Goal: Task Accomplishment & Management: Manage account settings

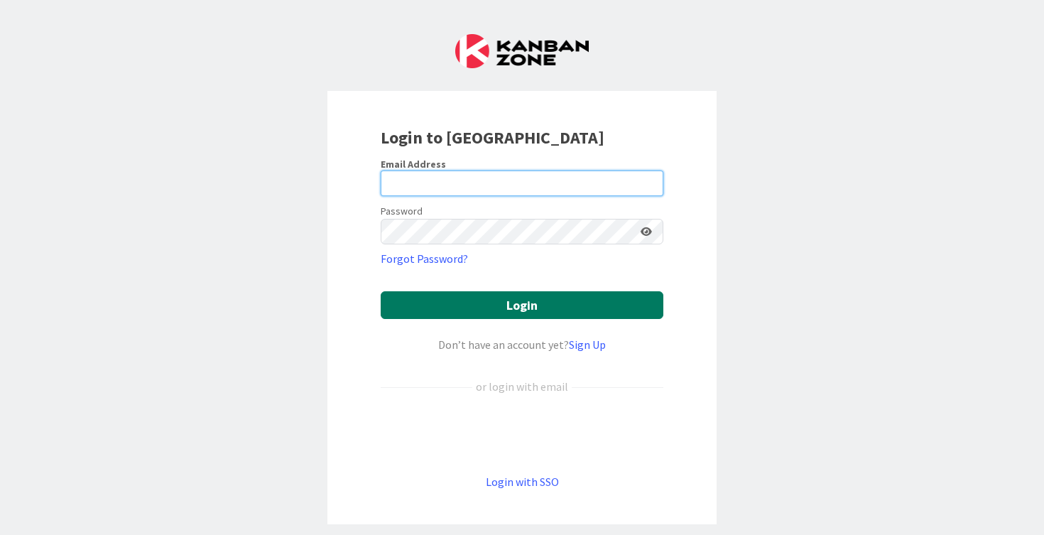
type input "[PERSON_NAME][EMAIL_ADDRESS][PERSON_NAME][DOMAIN_NAME]"
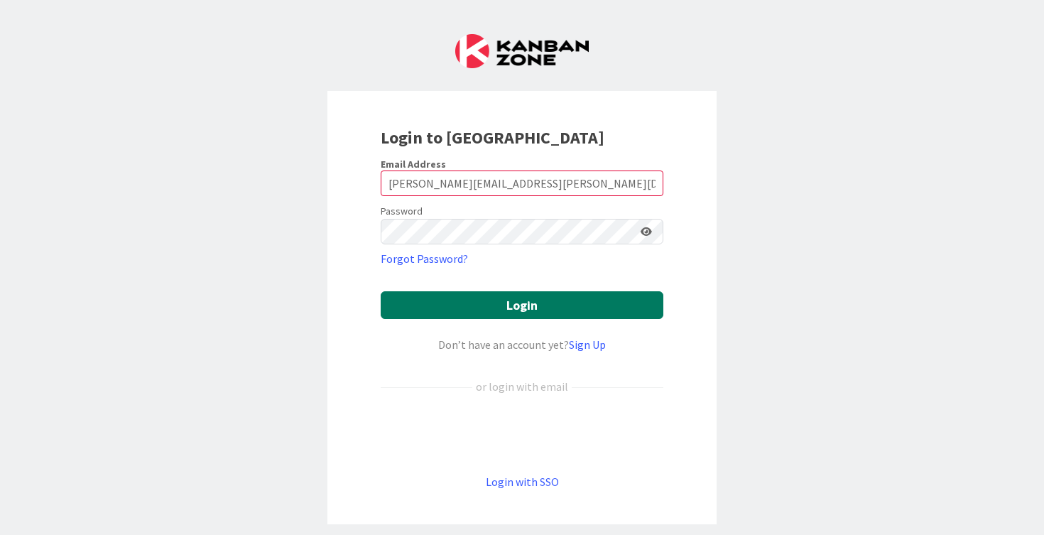
click at [489, 302] on button "Login" at bounding box center [522, 305] width 283 height 28
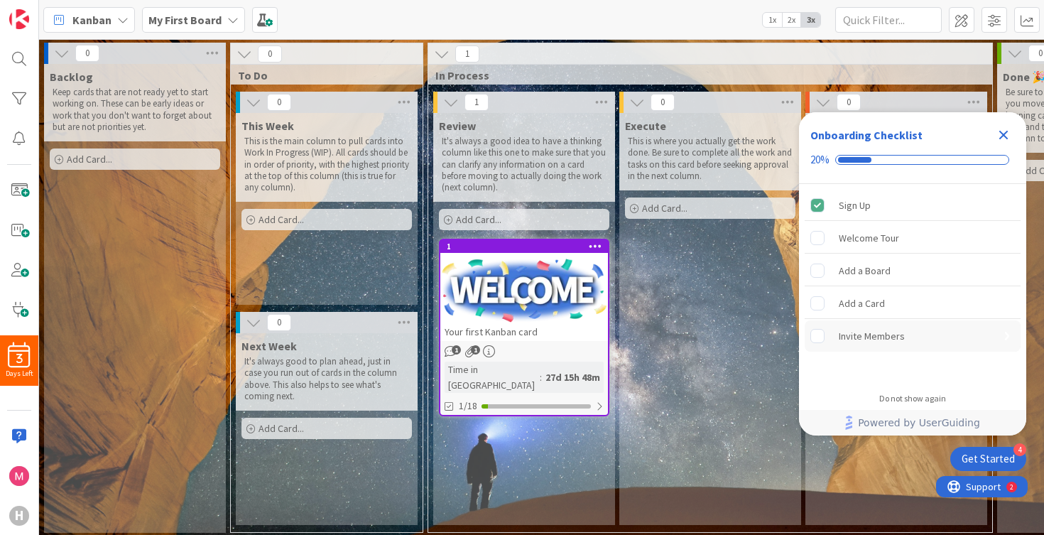
click at [828, 342] on div "Invite Members is incomplete." at bounding box center [824, 336] width 28 height 14
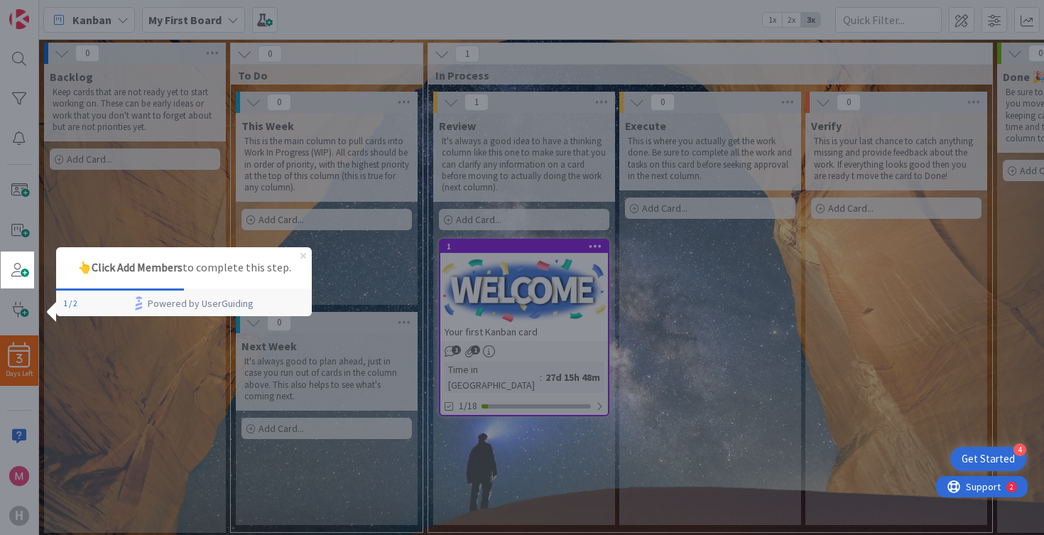
click at [300, 258] on icon "Close Preview" at bounding box center [303, 256] width 6 height 6
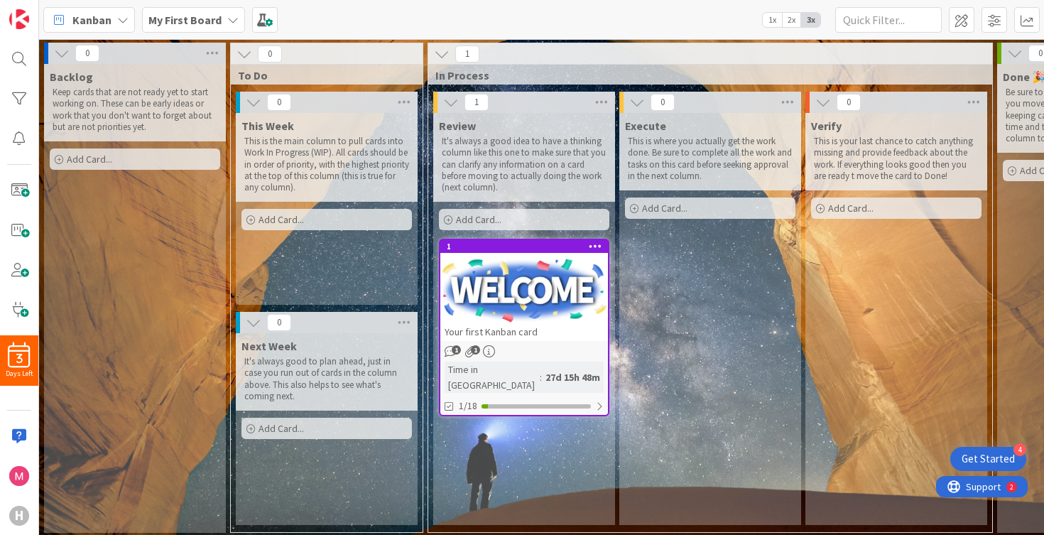
click at [996, 452] on div "Get Started" at bounding box center [988, 459] width 53 height 14
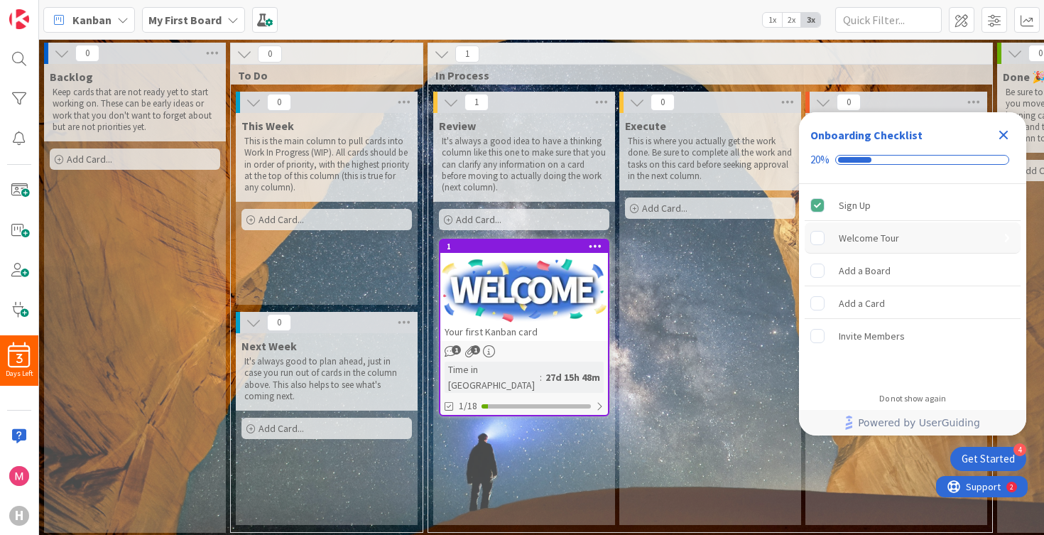
click at [820, 229] on div "Welcome Tour" at bounding box center [913, 237] width 216 height 31
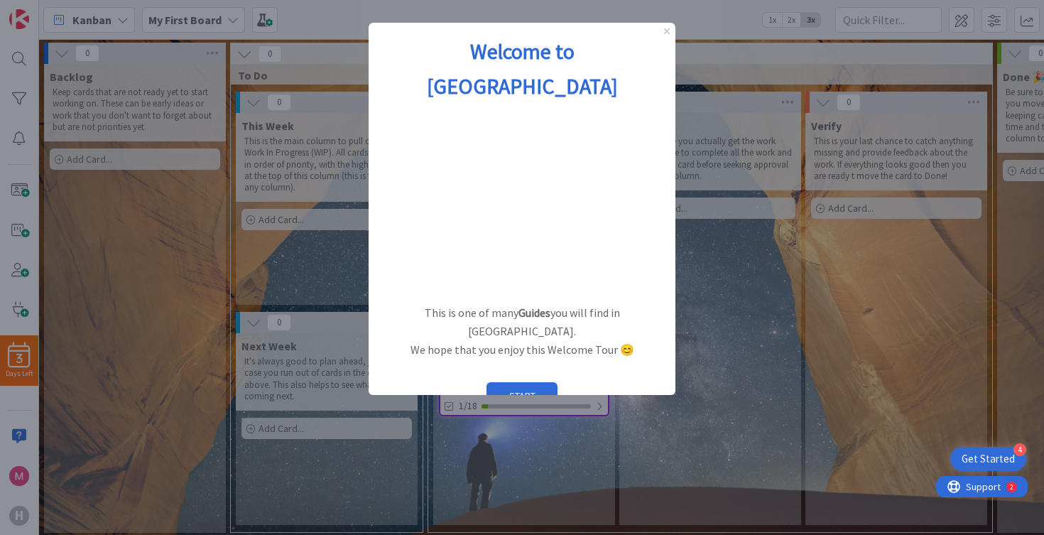
click at [664, 34] on div "Welcome to [GEOGRAPHIC_DATA]" at bounding box center [522, 69] width 307 height 92
click at [665, 33] on icon "Close Preview" at bounding box center [667, 31] width 6 height 6
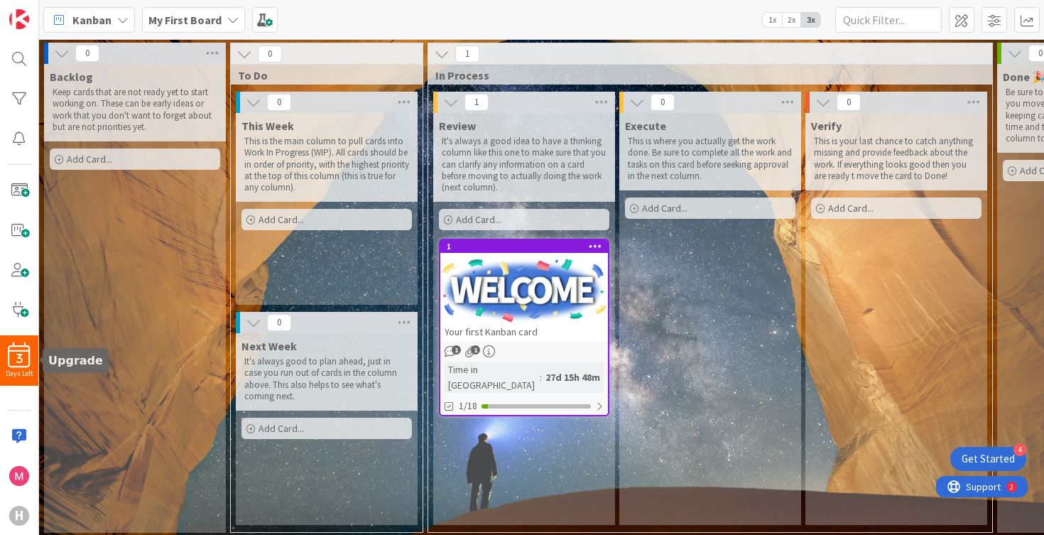
click at [31, 359] on div "3" at bounding box center [19, 355] width 38 height 26
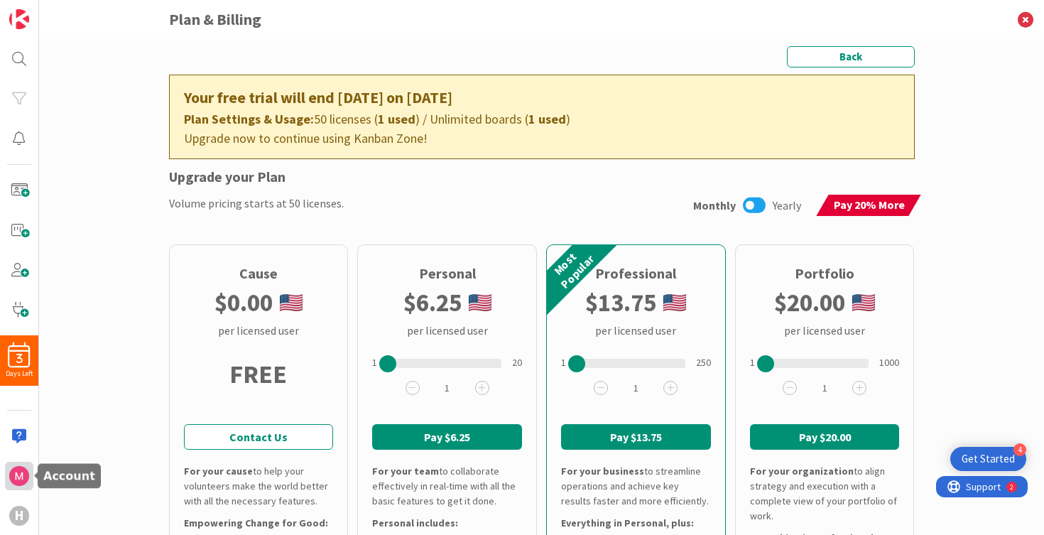
click at [20, 474] on img at bounding box center [19, 476] width 20 height 20
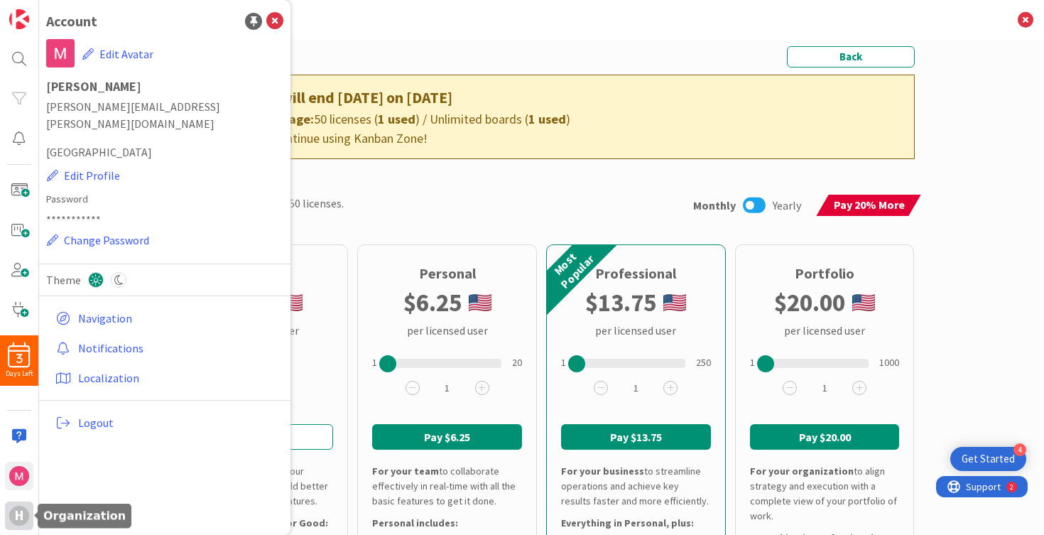
click at [16, 518] on div "H" at bounding box center [19, 516] width 20 height 20
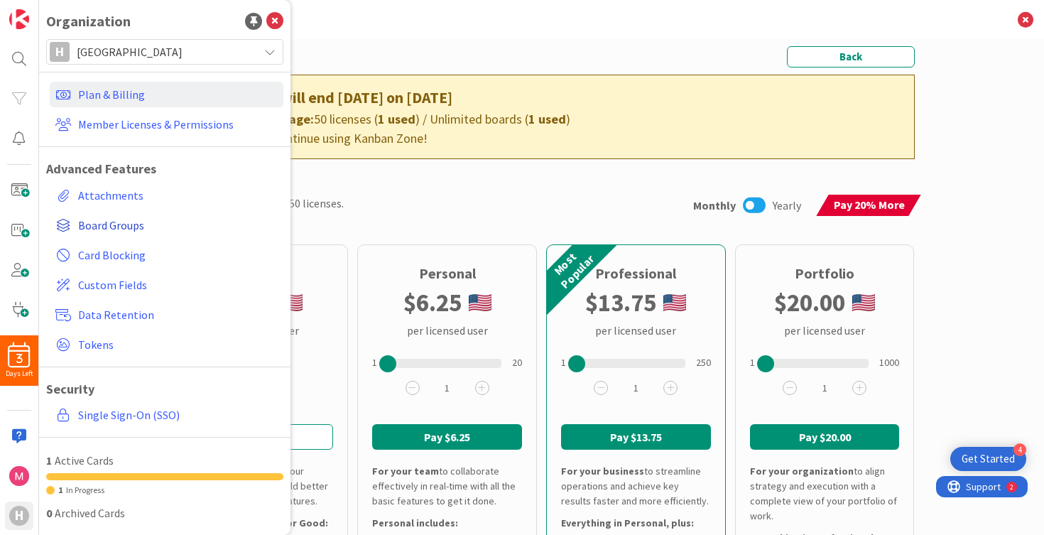
click at [119, 230] on span "Board Groups" at bounding box center [178, 225] width 200 height 17
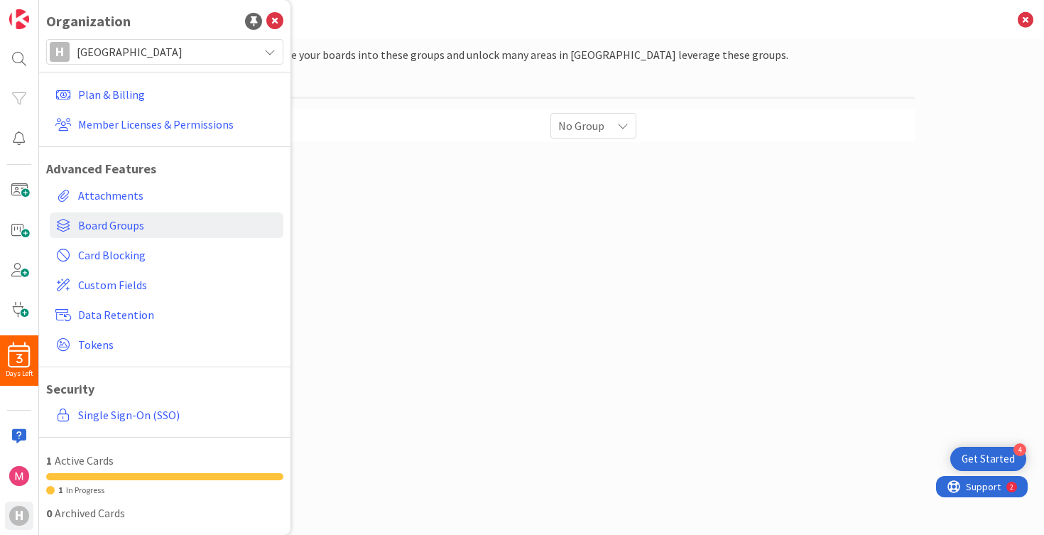
click at [590, 123] on span "No Group" at bounding box center [581, 126] width 46 height 20
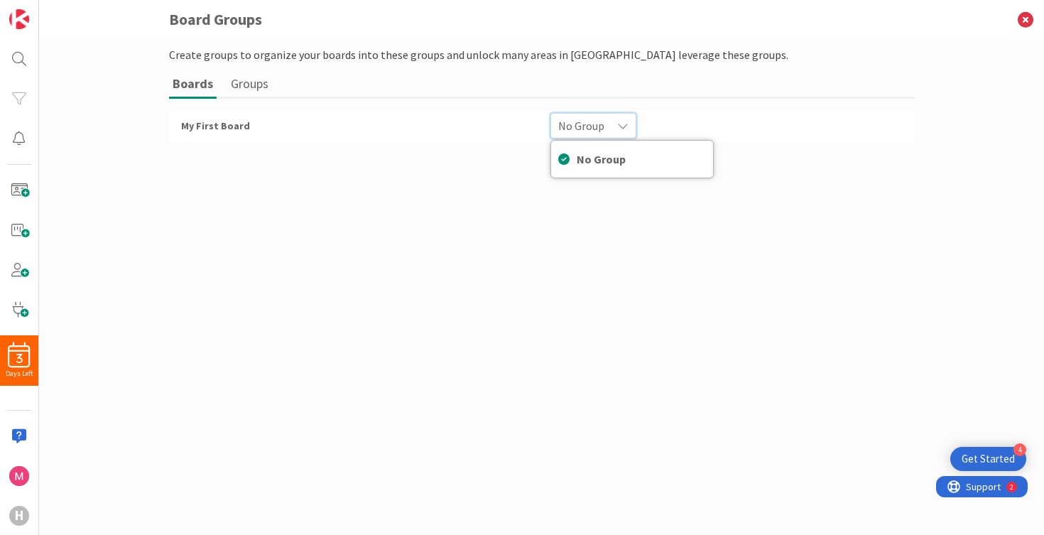
click at [590, 123] on span "No Group" at bounding box center [581, 126] width 46 height 20
click at [255, 81] on button "Groups" at bounding box center [249, 83] width 45 height 26
click at [207, 87] on button "Boards" at bounding box center [191, 83] width 45 height 26
click at [207, 119] on div "My First Board" at bounding box center [357, 126] width 369 height 26
click at [240, 80] on button "Groups" at bounding box center [249, 83] width 45 height 26
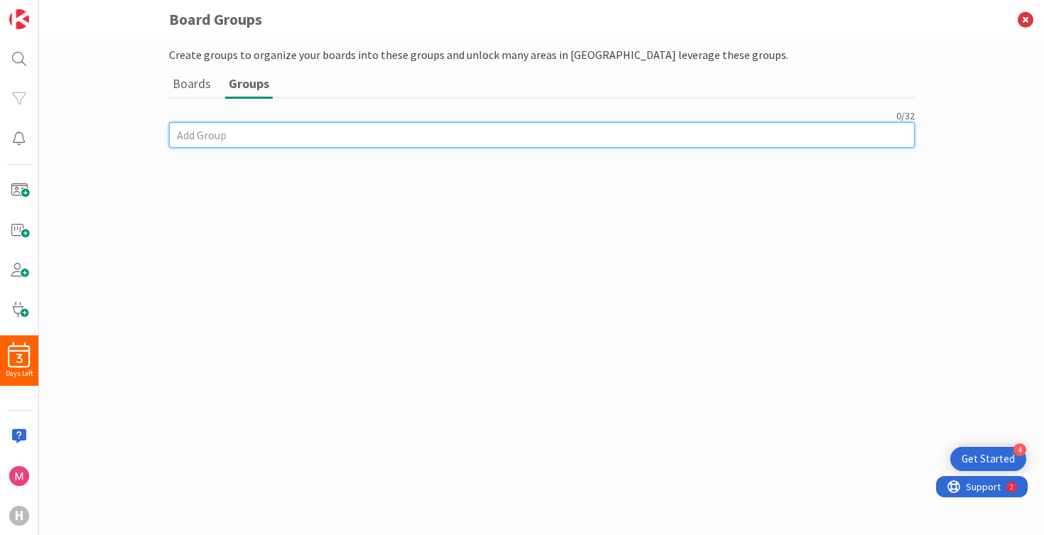
click at [227, 128] on input at bounding box center [542, 135] width 746 height 26
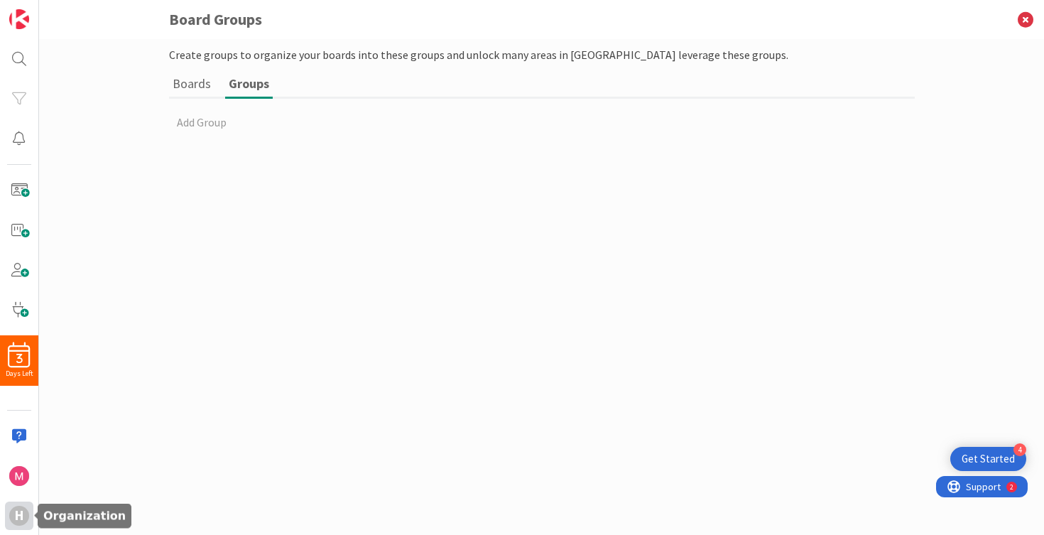
click at [15, 501] on div "H" at bounding box center [19, 515] width 28 height 28
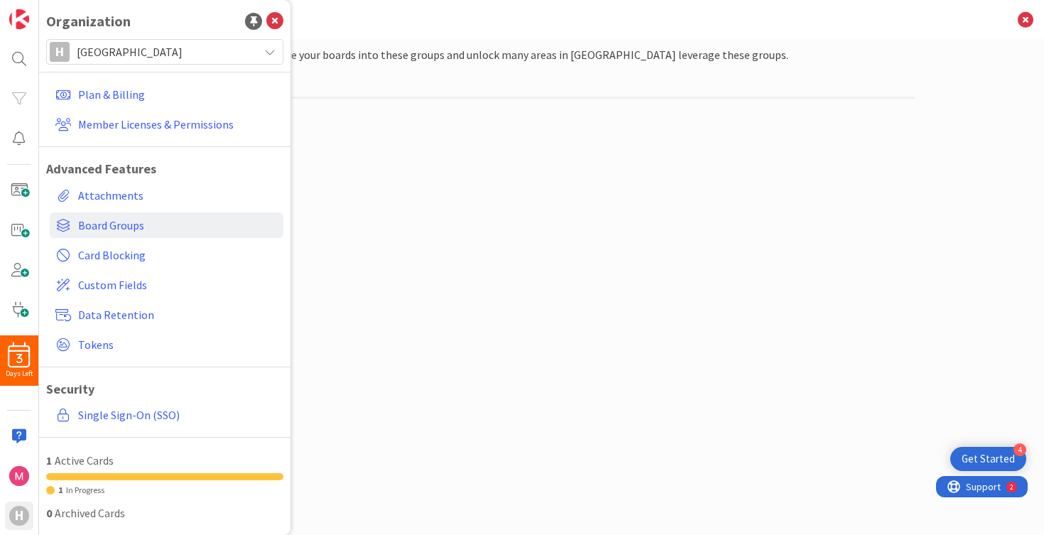
click at [81, 477] on li at bounding box center [164, 476] width 237 height 7
click at [81, 486] on span "In Progress" at bounding box center [85, 489] width 38 height 11
click at [126, 36] on div "Organization H Halls High School Plan & Billing Member Licenses & Permissions A…" at bounding box center [164, 267] width 251 height 535
click at [126, 47] on span "[GEOGRAPHIC_DATA]" at bounding box center [164, 52] width 175 height 20
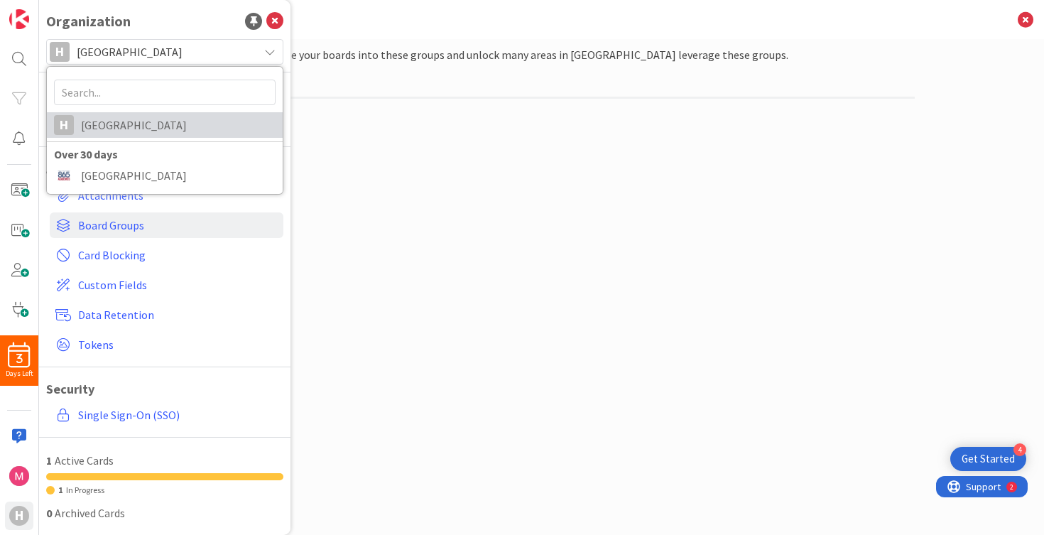
click at [126, 121] on span "[GEOGRAPHIC_DATA]" at bounding box center [178, 124] width 195 height 21
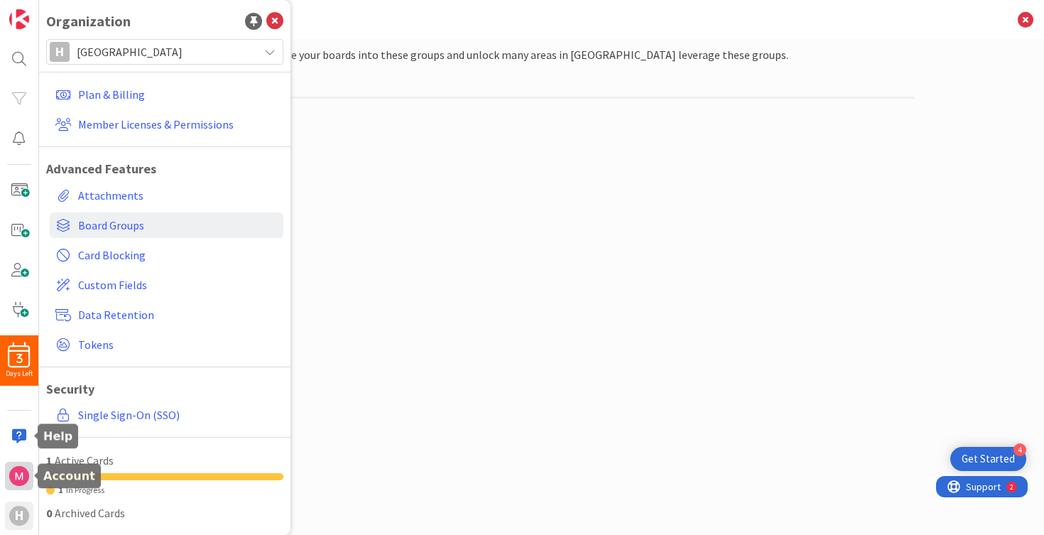
click at [11, 486] on div at bounding box center [19, 476] width 28 height 28
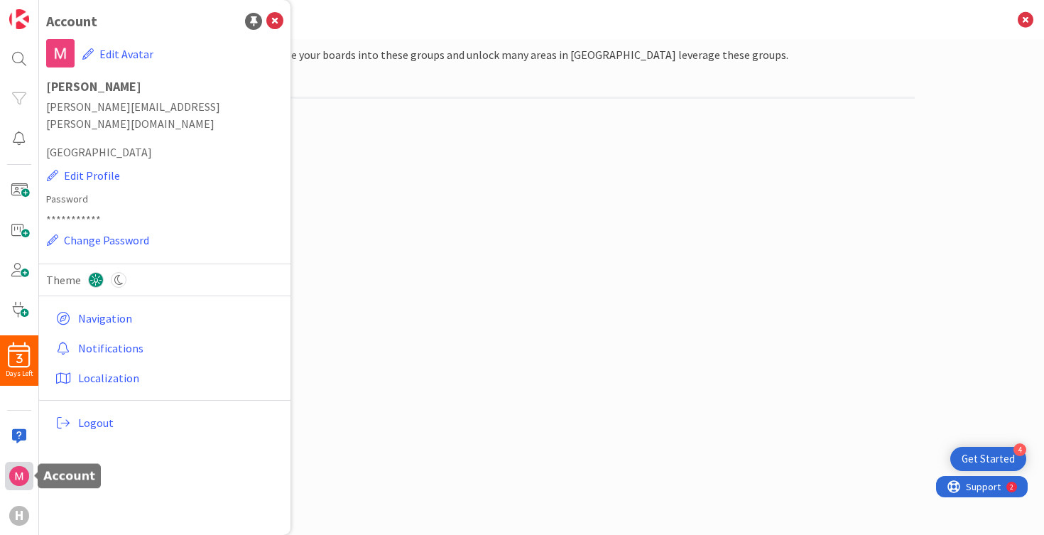
click at [18, 482] on img at bounding box center [19, 476] width 20 height 20
click at [97, 305] on link "Navigation" at bounding box center [167, 318] width 234 height 26
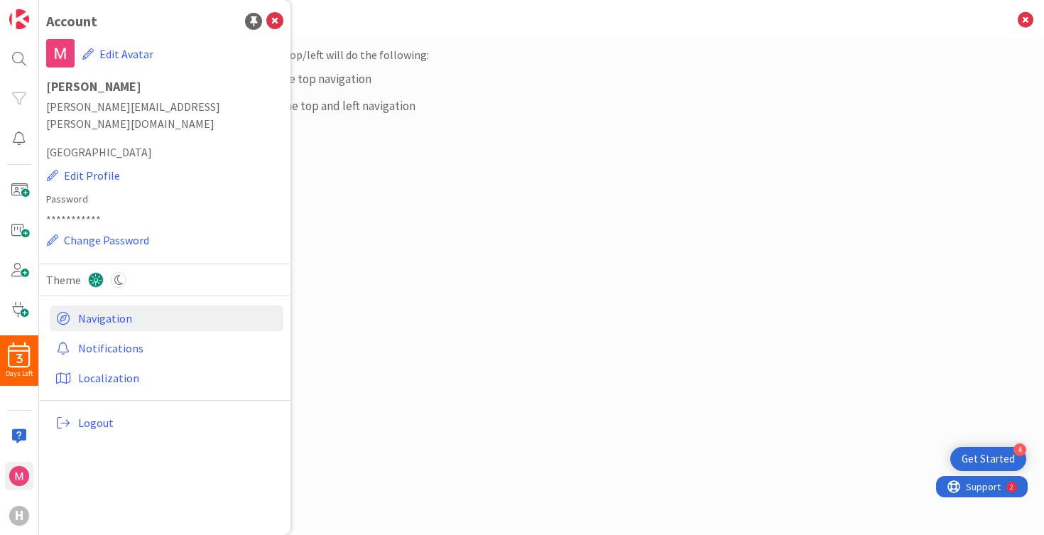
click at [457, 153] on div "Clicking the logo in the top/left will do the following: Show/hide only the top…" at bounding box center [542, 272] width 746 height 453
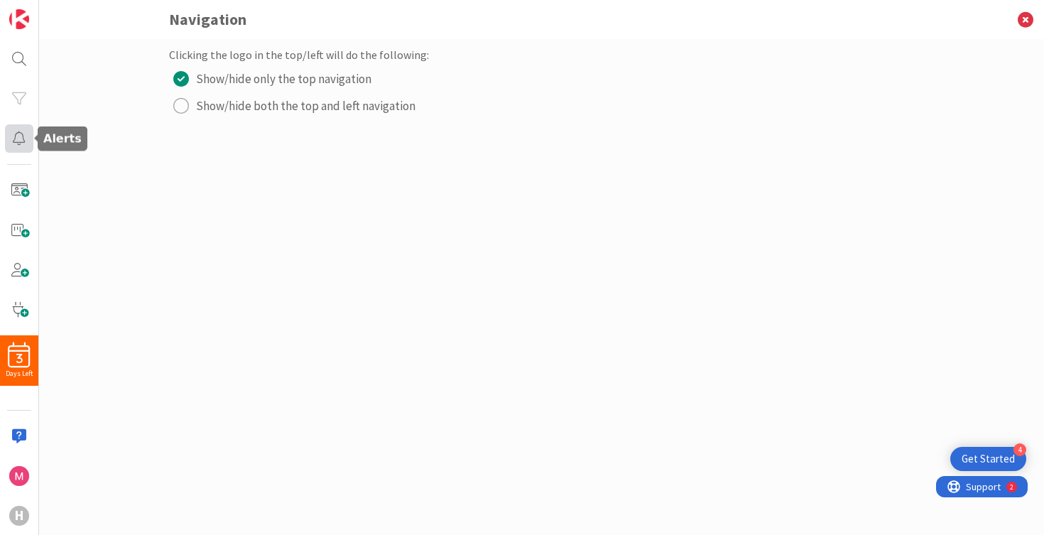
click at [23, 141] on div at bounding box center [19, 138] width 28 height 28
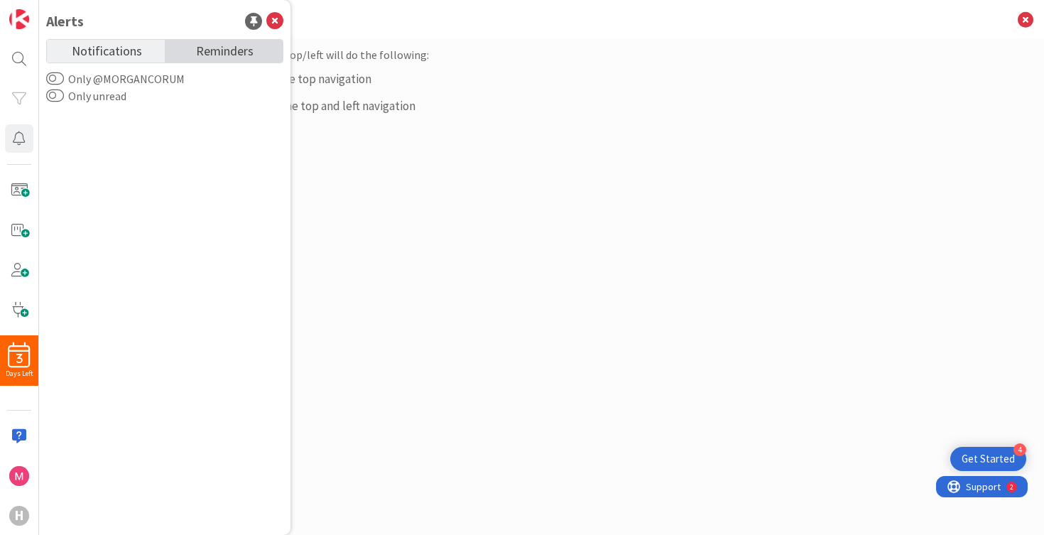
click at [211, 59] on span "Reminders" at bounding box center [225, 50] width 58 height 20
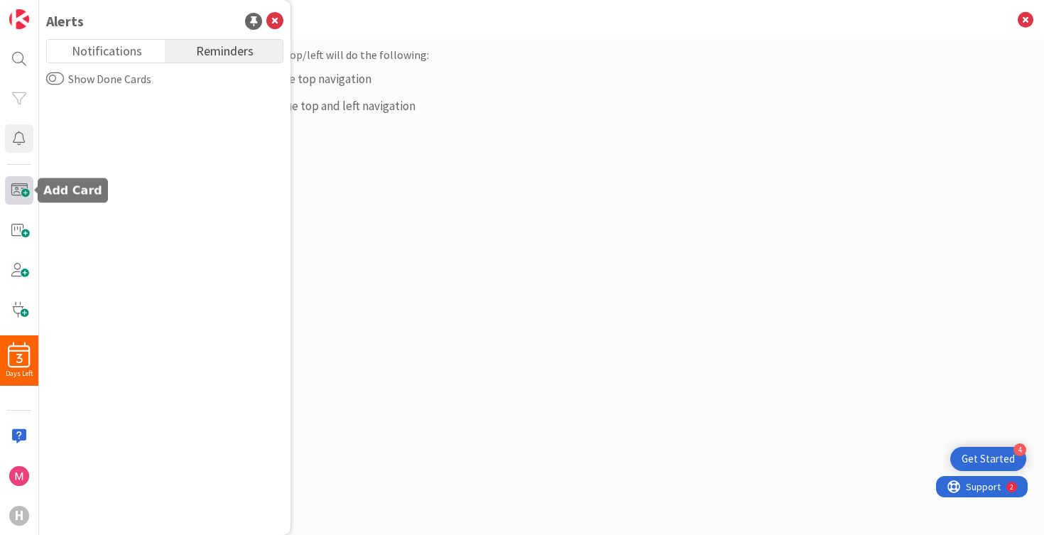
click at [28, 194] on span at bounding box center [19, 190] width 28 height 28
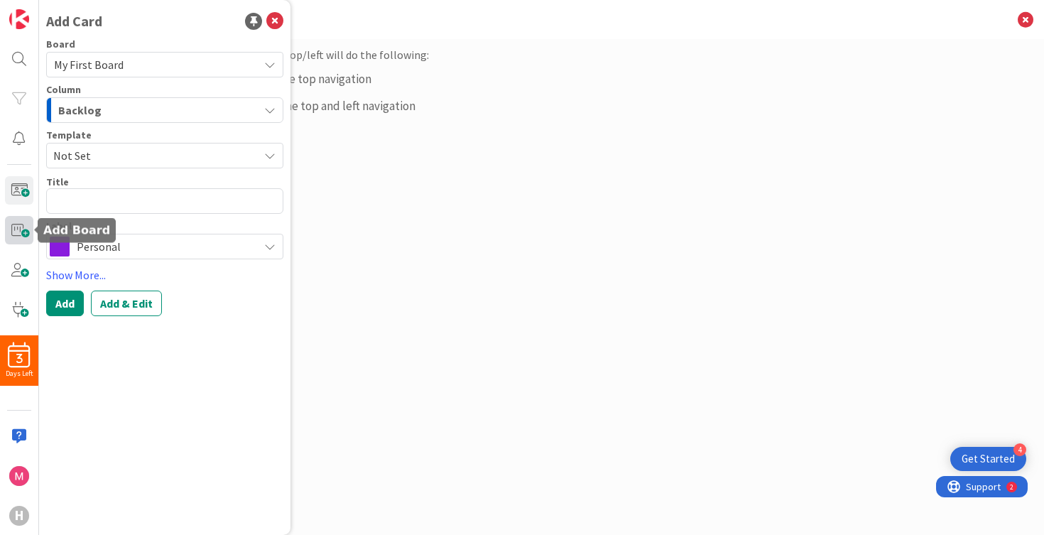
click at [24, 240] on span at bounding box center [19, 230] width 28 height 28
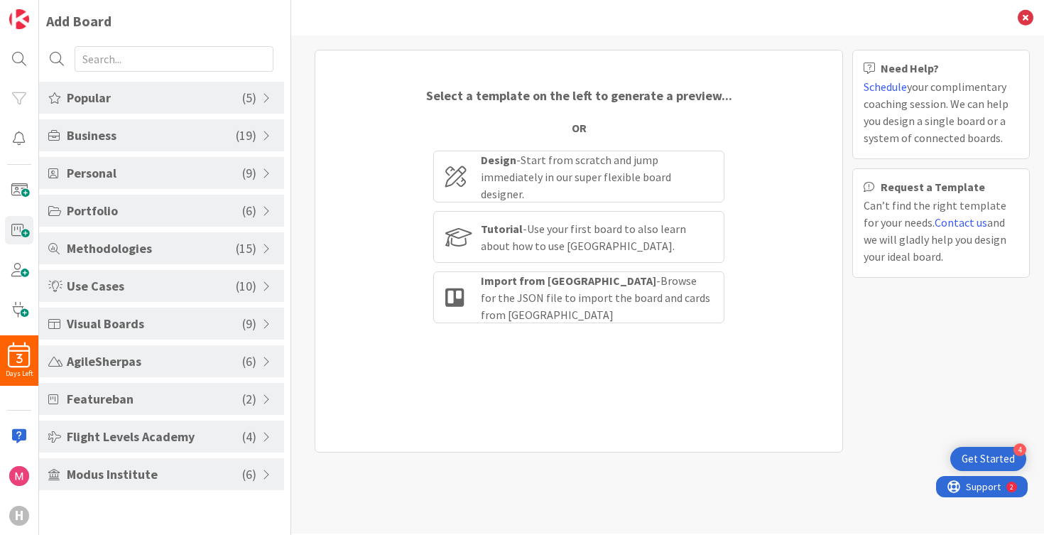
click at [192, 101] on span "Popular" at bounding box center [154, 97] width 175 height 19
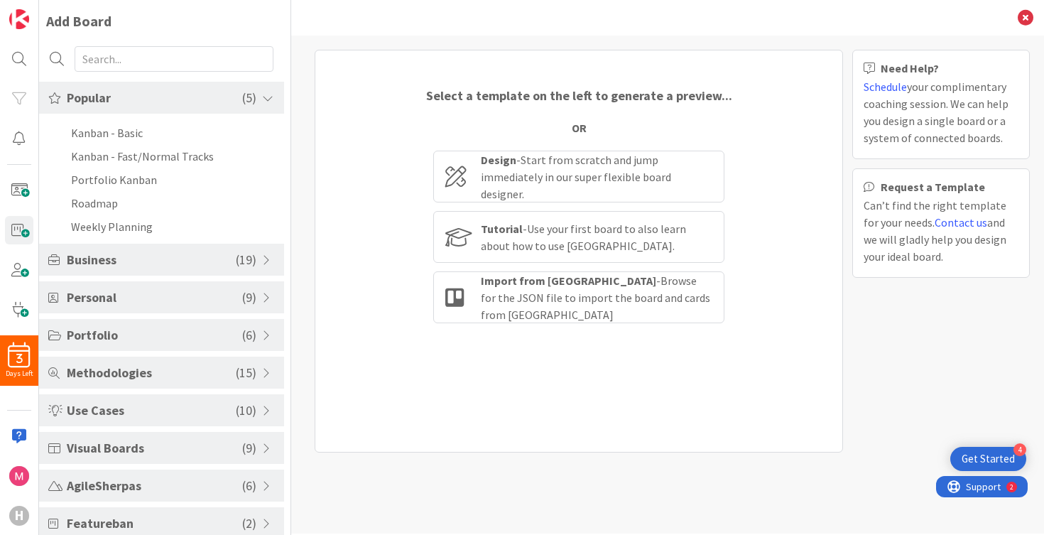
click at [192, 100] on span "Popular" at bounding box center [154, 97] width 175 height 19
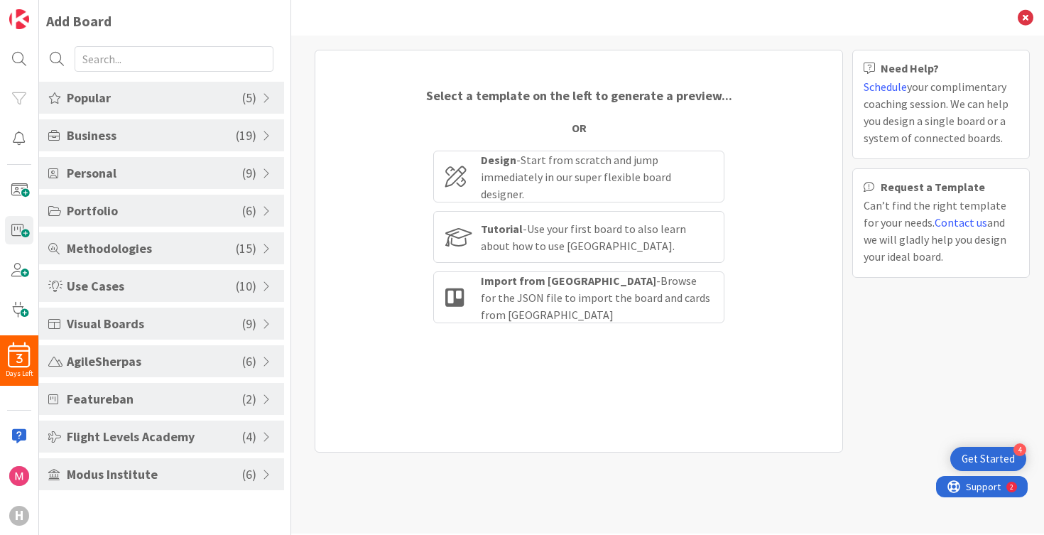
click at [188, 124] on div "Business ( 19 )" at bounding box center [161, 135] width 245 height 32
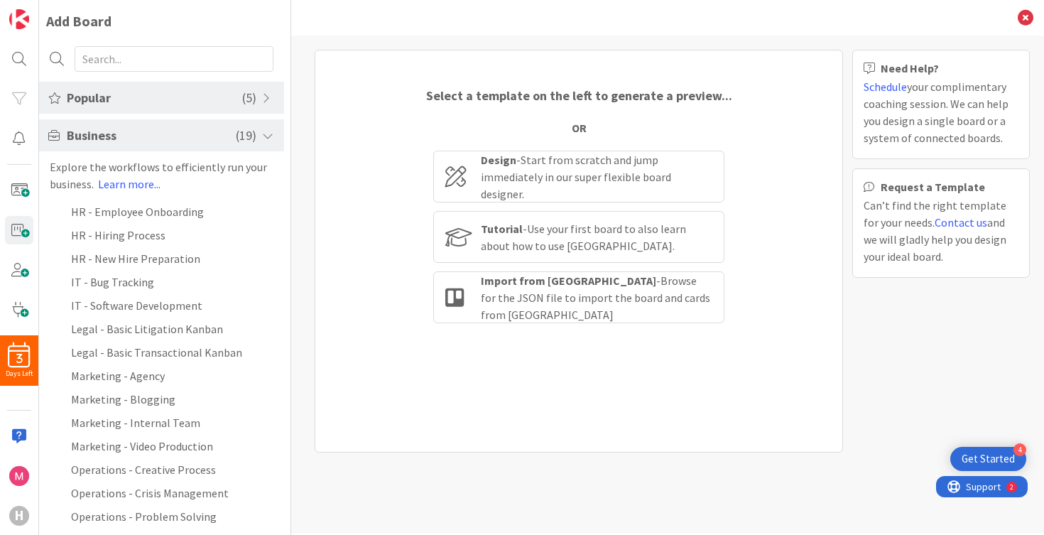
click at [188, 126] on span "Business" at bounding box center [151, 135] width 169 height 19
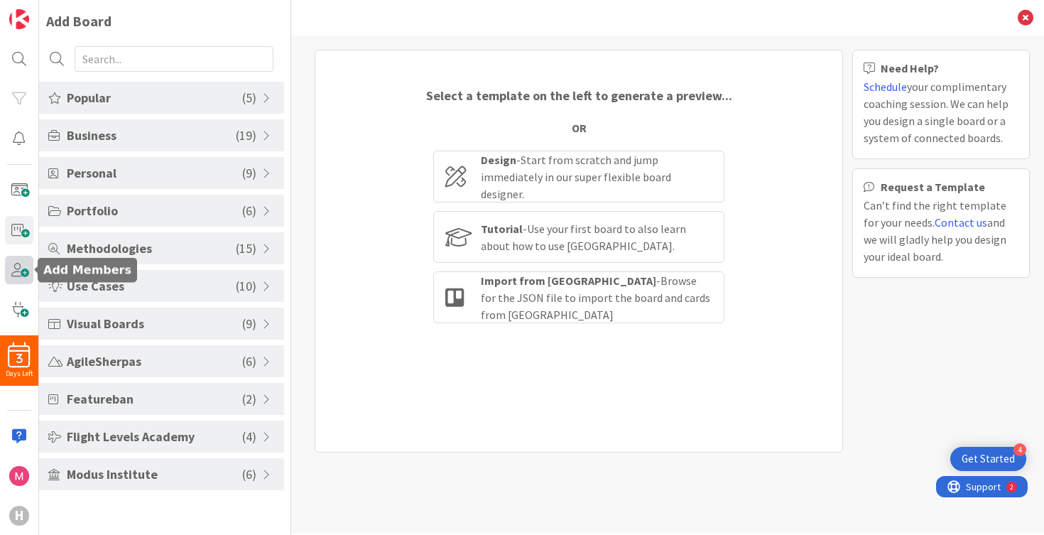
click at [22, 266] on span at bounding box center [19, 270] width 28 height 28
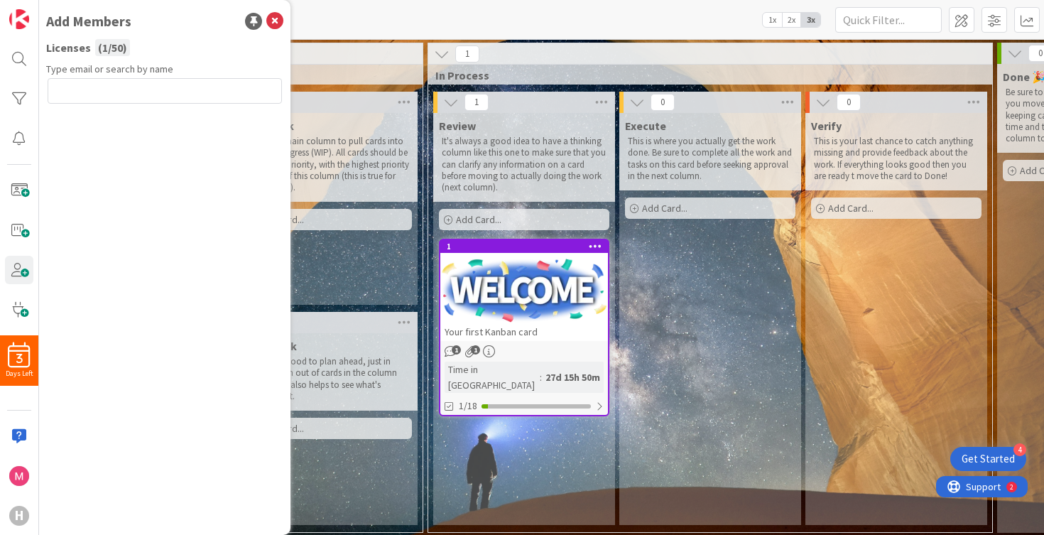
click at [274, 26] on icon at bounding box center [274, 21] width 17 height 17
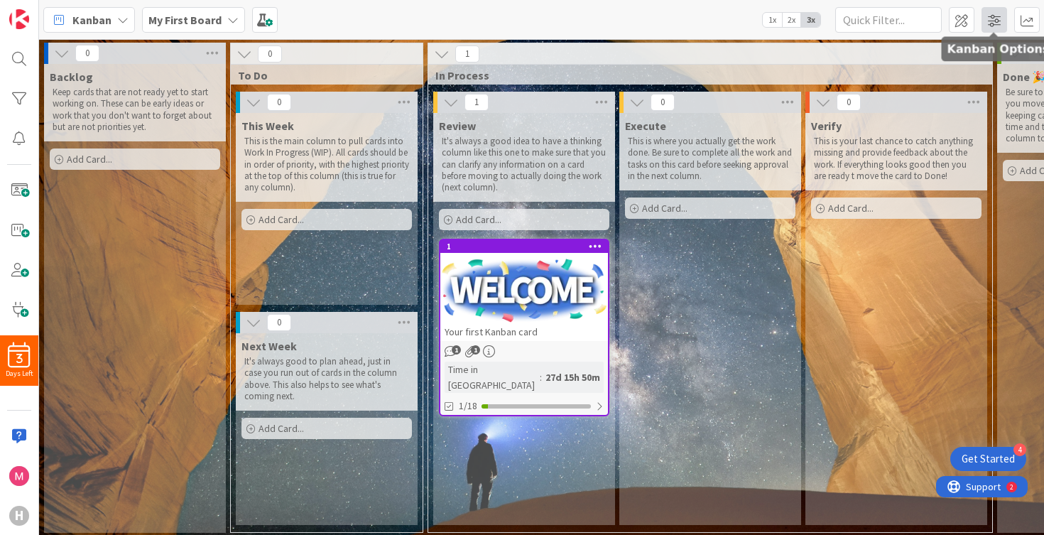
click at [990, 21] on span at bounding box center [995, 20] width 26 height 26
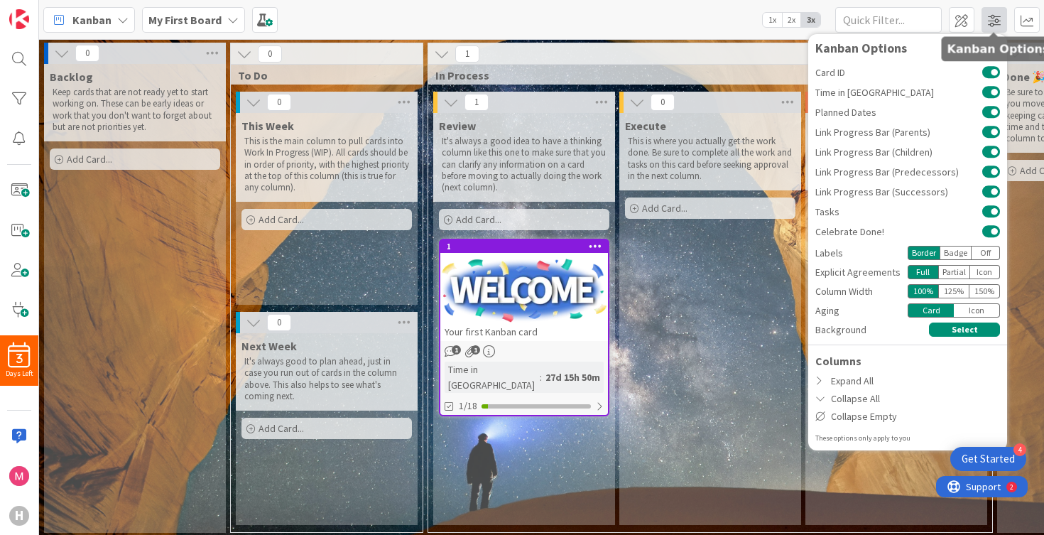
click at [990, 21] on span at bounding box center [995, 20] width 26 height 26
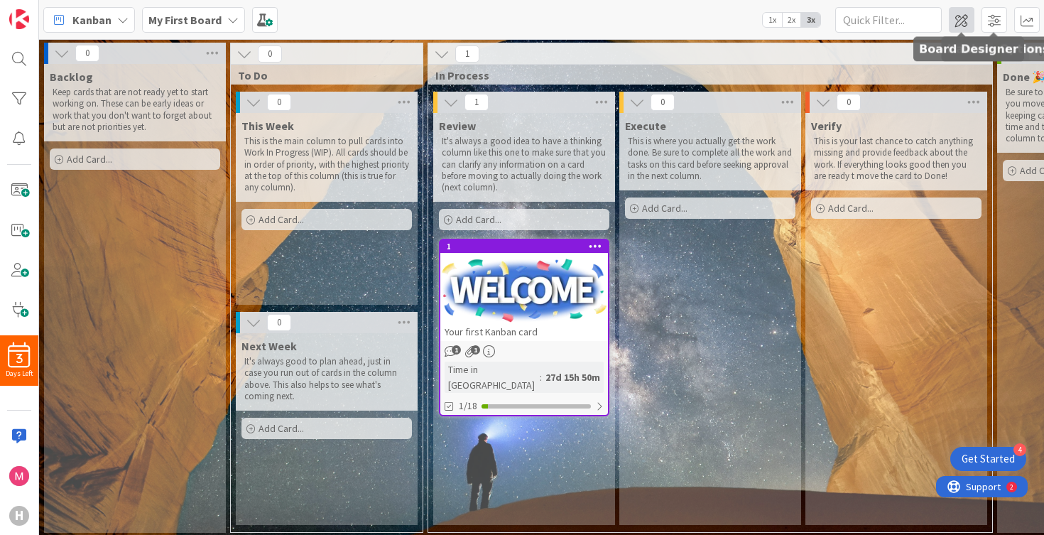
click at [959, 21] on span at bounding box center [962, 20] width 26 height 26
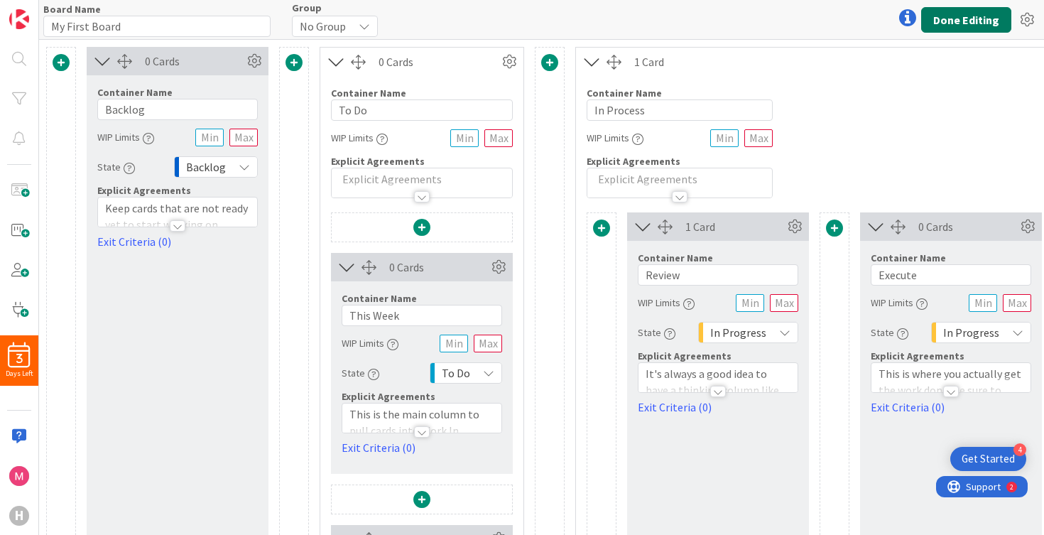
click at [962, 21] on button "Done Editing" at bounding box center [966, 20] width 90 height 26
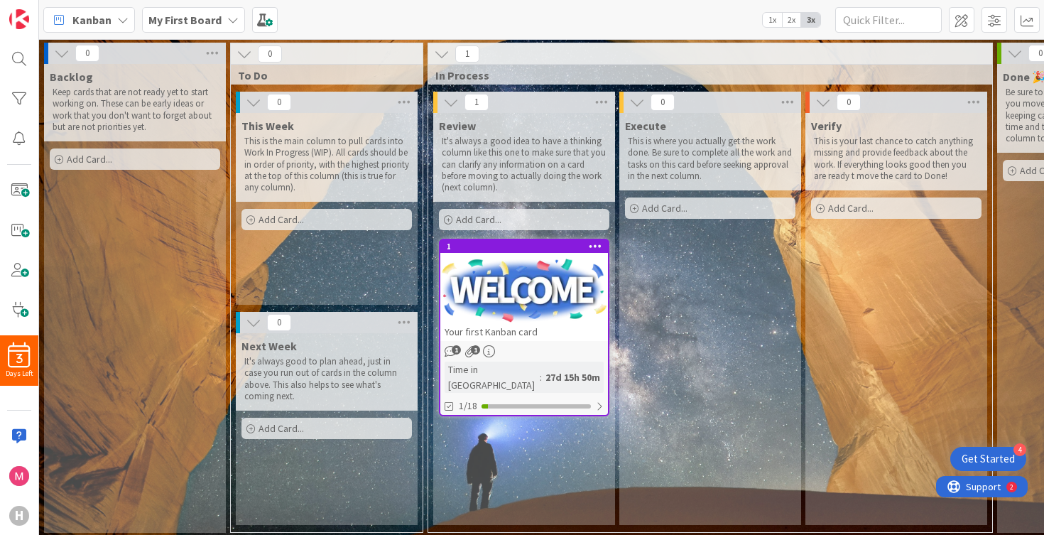
click at [224, 27] on div "My First Board" at bounding box center [193, 20] width 103 height 26
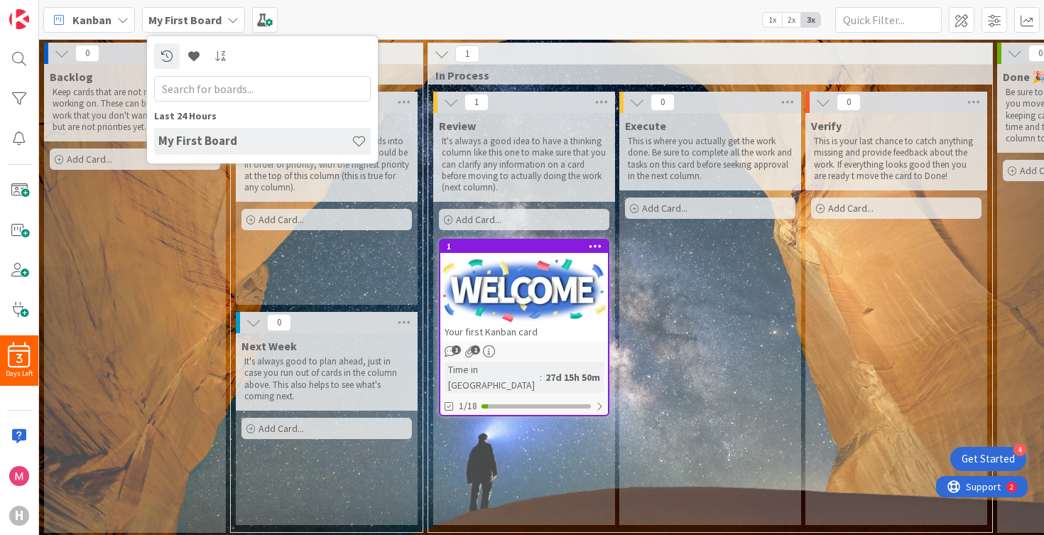
click at [121, 18] on icon at bounding box center [122, 19] width 11 height 11
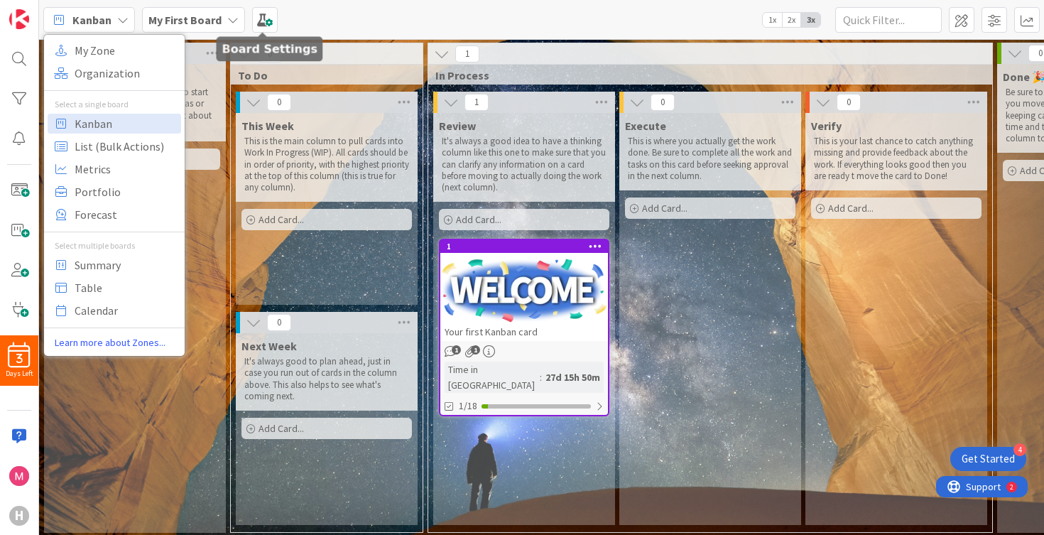
click at [306, 15] on div "Kanban My Zone Organization Select a single board Kanban List (Bulk Actions) Me…" at bounding box center [541, 19] width 1005 height 39
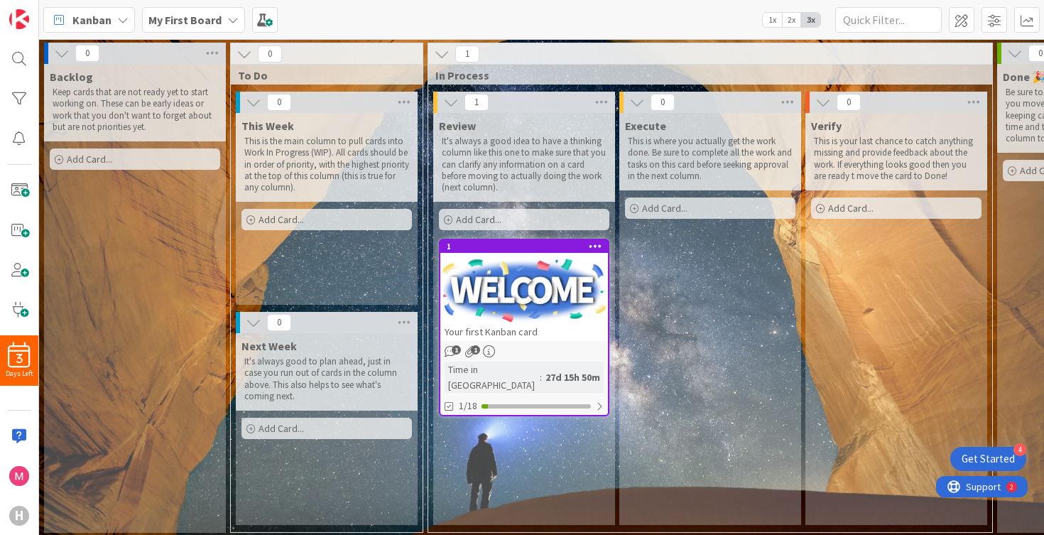
click at [244, 52] on icon at bounding box center [245, 54] width 16 height 16
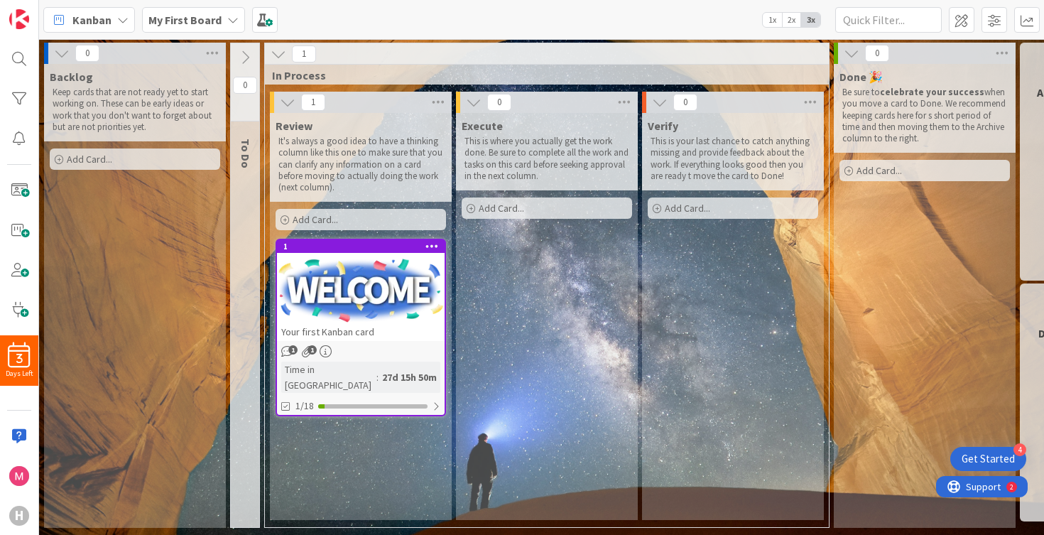
click at [244, 53] on icon at bounding box center [245, 58] width 16 height 16
